Goal: Find specific page/section

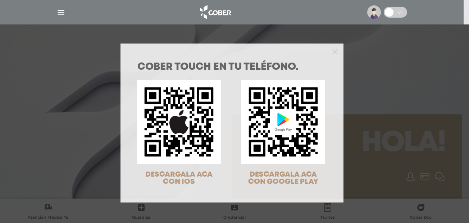
drag, startPoint x: 0, startPoint y: 0, endPoint x: 57, endPoint y: 10, distance: 57.7
click at [57, 10] on div "COBER TOUCH en tu teléfono. DESCARGALA ACA CON IOS DESCARGALA ACA CON GOOGLE PL…" at bounding box center [234, 111] width 469 height 223
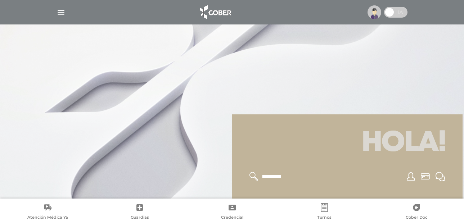
click at [59, 10] on img "button" at bounding box center [60, 12] width 9 height 9
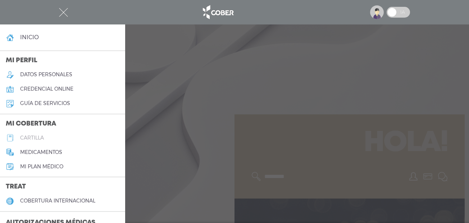
click at [61, 136] on link "cartilla" at bounding box center [62, 138] width 125 height 14
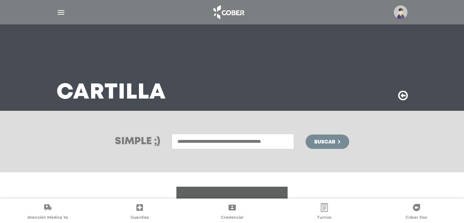
click at [240, 142] on input "text" at bounding box center [233, 141] width 122 height 15
type input "*******"
click at [305, 135] on button "Buscar" at bounding box center [326, 142] width 43 height 14
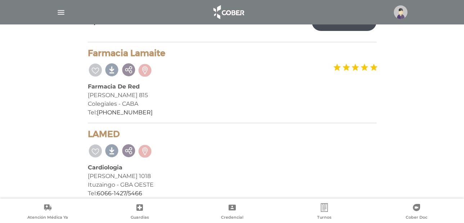
scroll to position [141, 0]
